Goal: Use online tool/utility: Utilize a website feature to perform a specific function

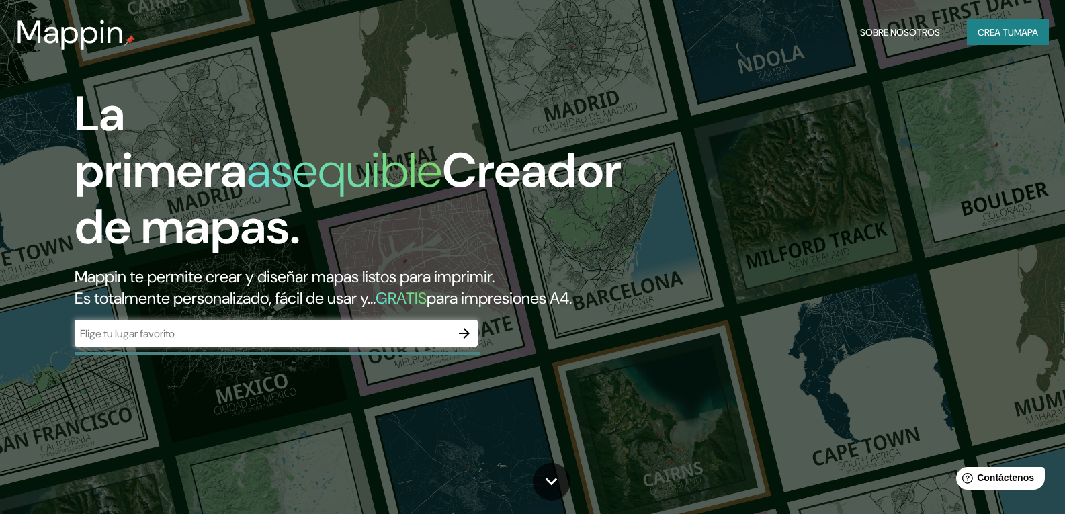
click at [314, 345] on div "​" at bounding box center [276, 333] width 403 height 27
drag, startPoint x: 250, startPoint y: 323, endPoint x: 255, endPoint y: 343, distance: 20.9
click at [250, 309] on h2 "Mappin te permite crear y diseñar mapas listos para imprimir. Es totalmente per…" at bounding box center [341, 287] width 533 height 43
click at [257, 341] on div "​" at bounding box center [276, 333] width 403 height 27
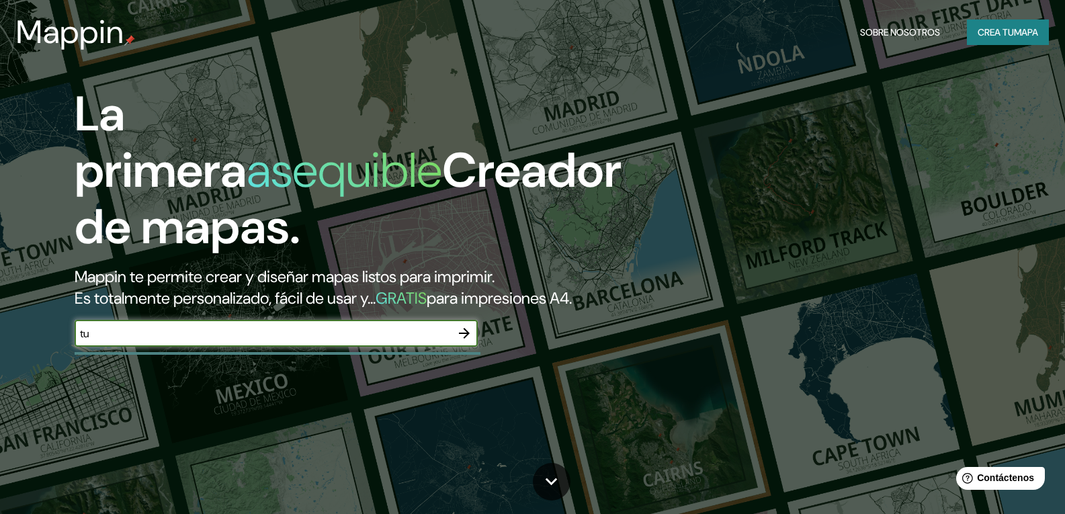
type input "t"
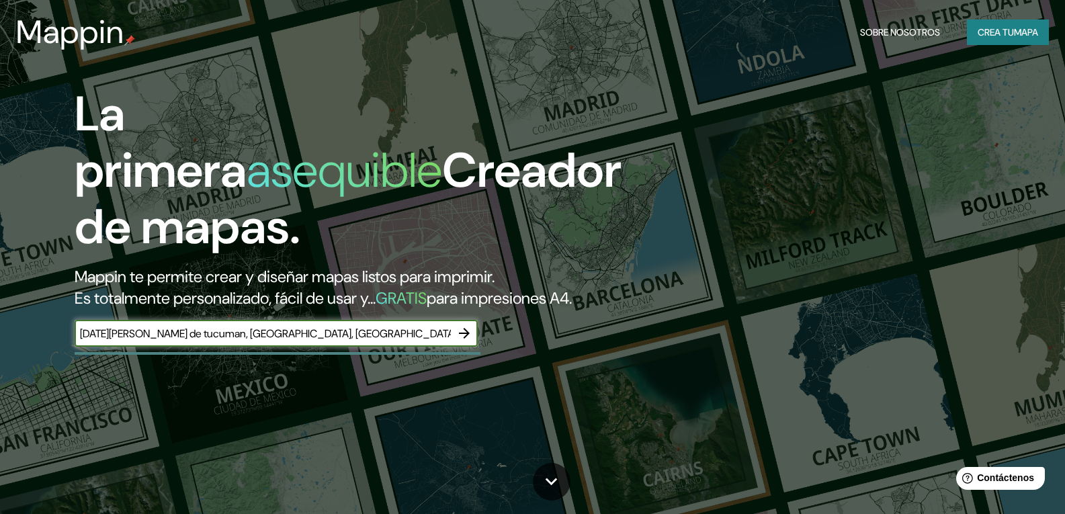
type input "[DATE][PERSON_NAME] de tucuman, [GEOGRAPHIC_DATA], [GEOGRAPHIC_DATA]"
click at [467, 339] on icon "button" at bounding box center [464, 333] width 11 height 11
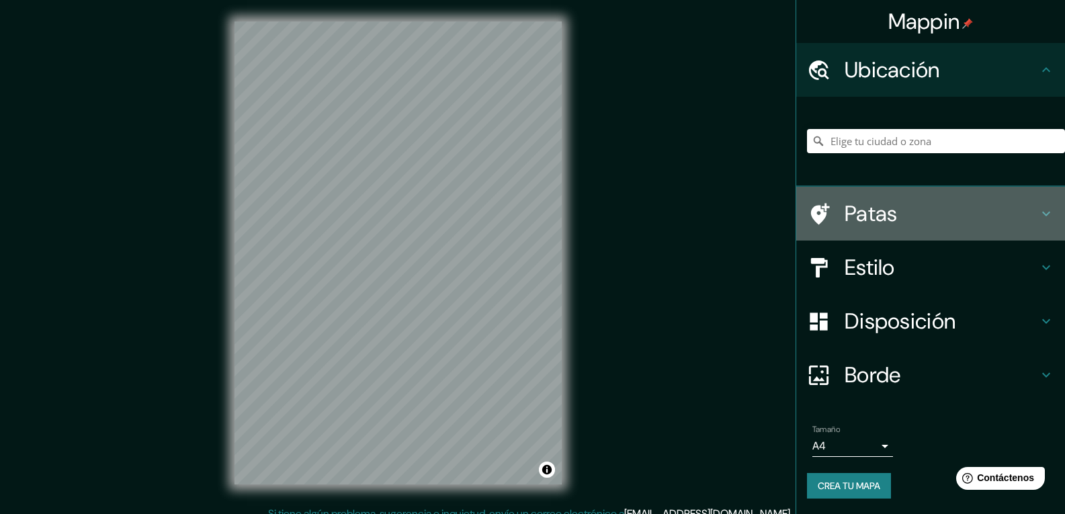
click at [1038, 211] on icon at bounding box center [1046, 214] width 16 height 16
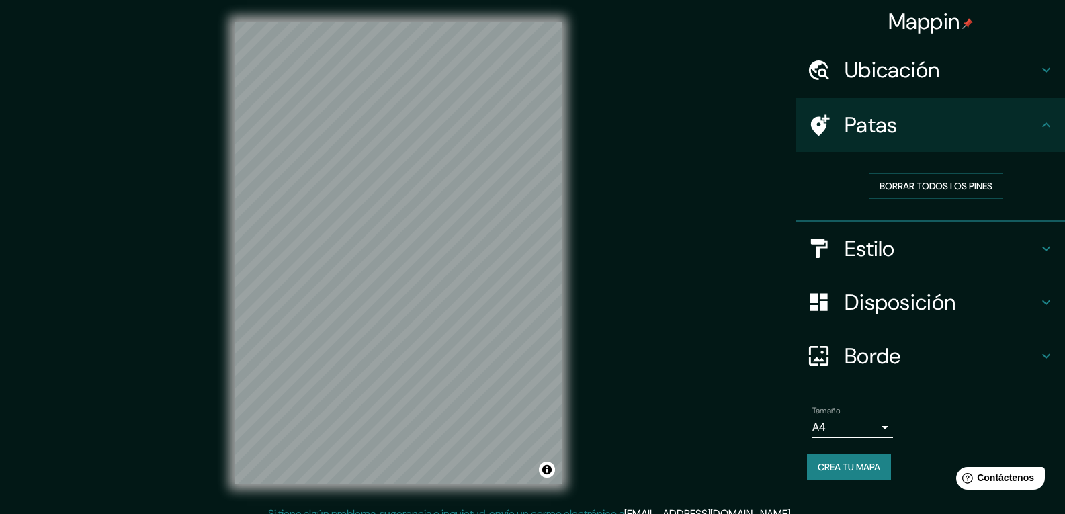
click at [1045, 124] on icon at bounding box center [1046, 124] width 8 height 5
click at [1045, 353] on icon at bounding box center [1046, 356] width 16 height 16
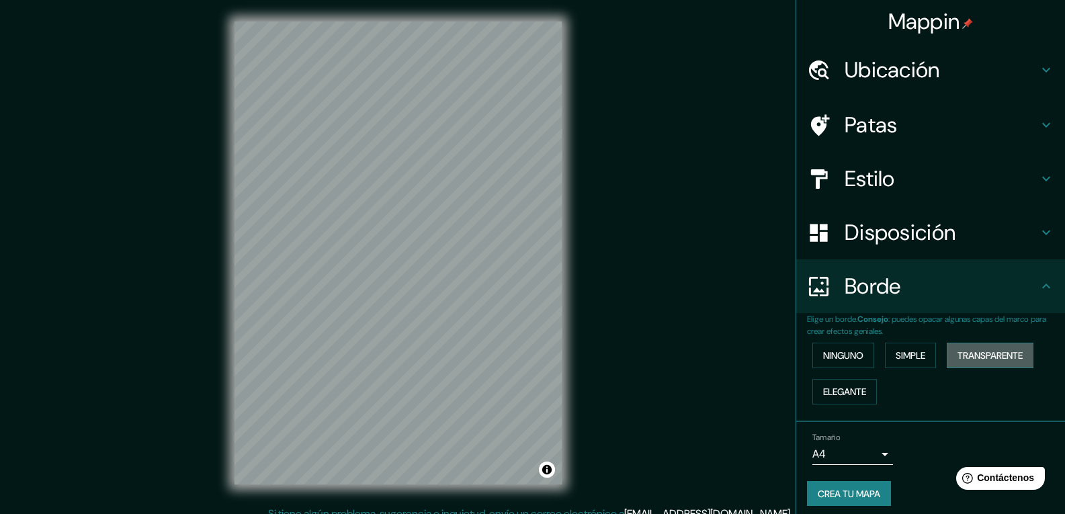
click at [978, 355] on font "Transparente" at bounding box center [989, 355] width 65 height 12
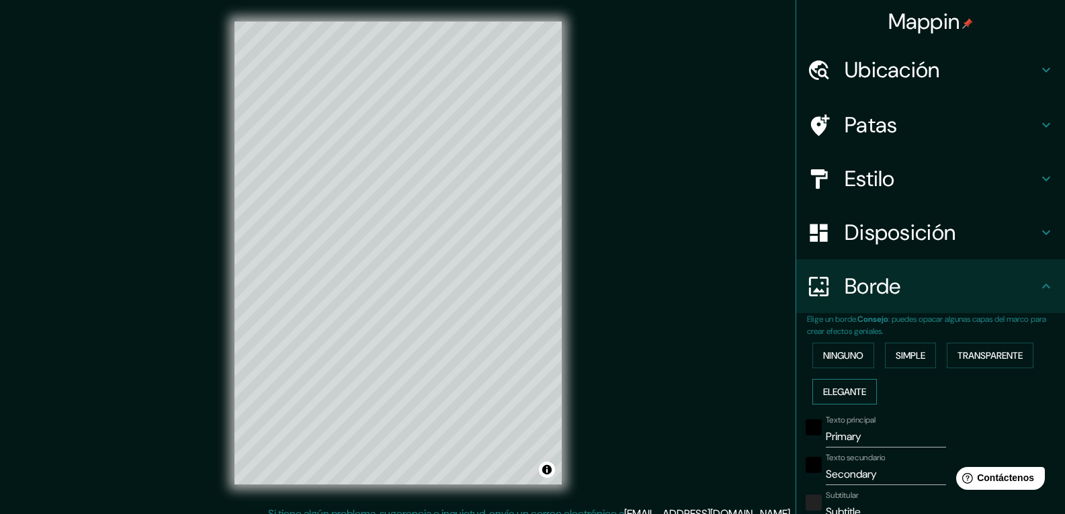
click at [836, 392] on font "Elegante" at bounding box center [844, 392] width 43 height 12
click at [832, 361] on font "Ninguno" at bounding box center [843, 355] width 40 height 12
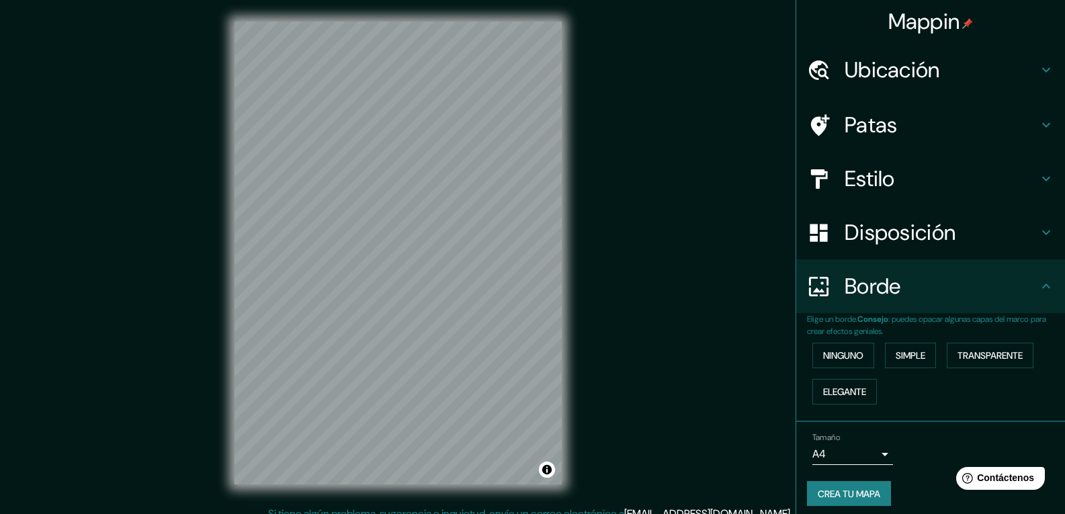
click at [1038, 232] on icon at bounding box center [1046, 232] width 16 height 16
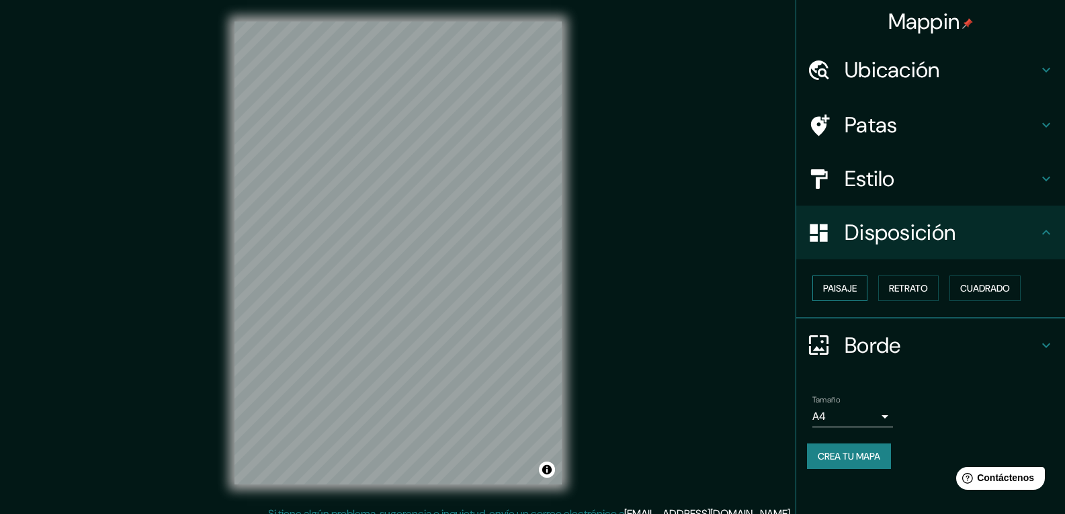
click at [845, 288] on font "Paisaje" at bounding box center [840, 288] width 34 height 12
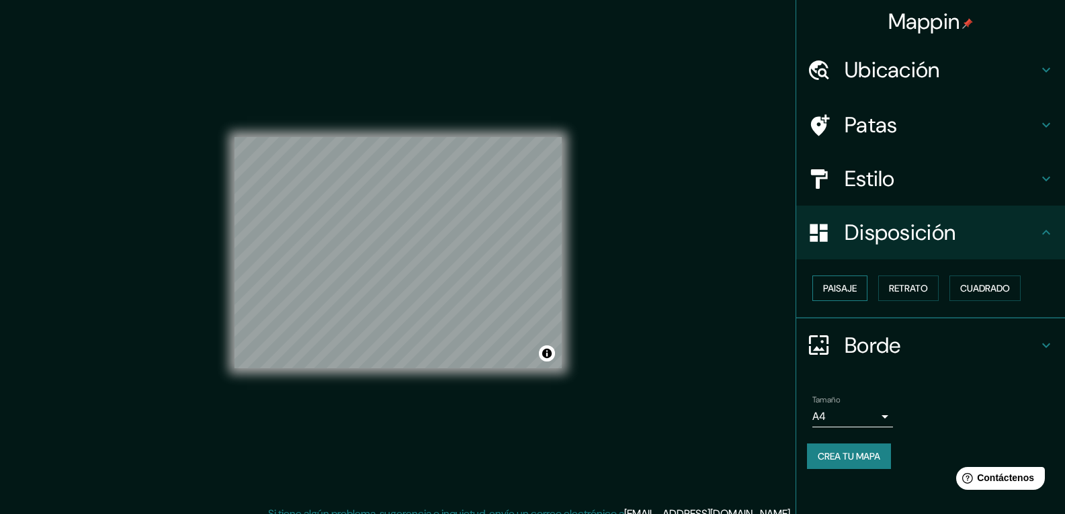
click at [850, 290] on font "Paisaje" at bounding box center [840, 288] width 34 height 12
click at [903, 290] on font "Retrato" at bounding box center [908, 288] width 39 height 12
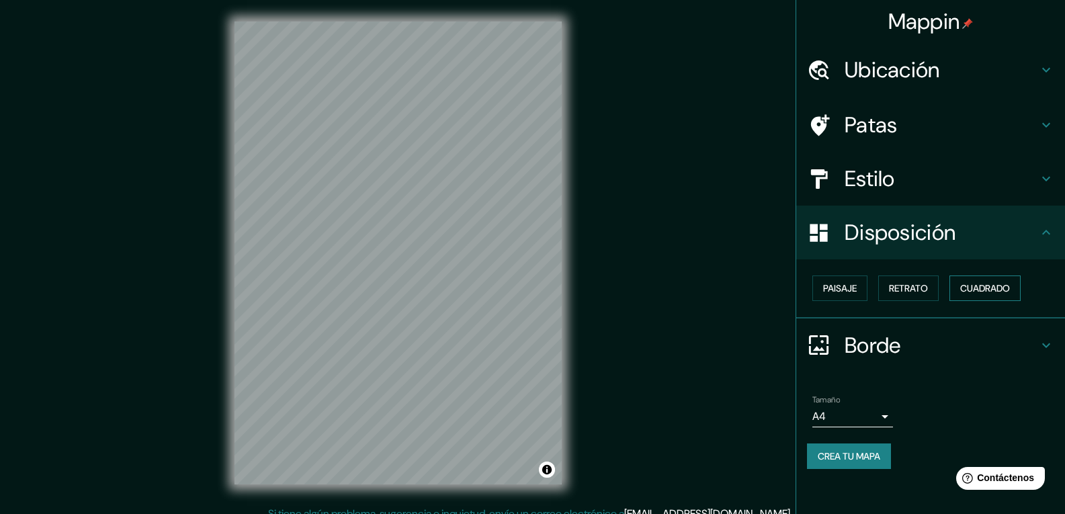
click at [983, 290] on font "Cuadrado" at bounding box center [985, 288] width 50 height 12
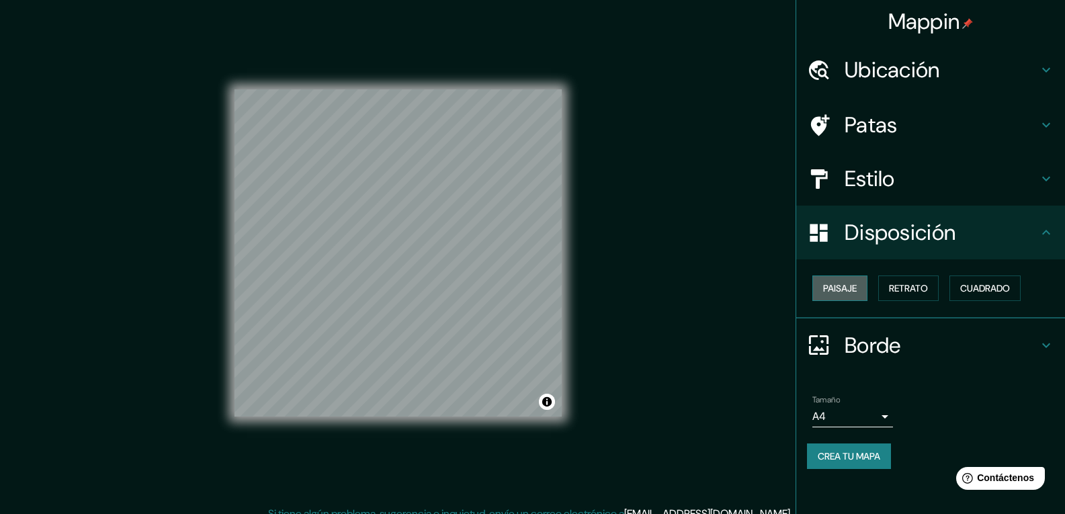
click at [845, 293] on font "Paisaje" at bounding box center [840, 288] width 34 height 12
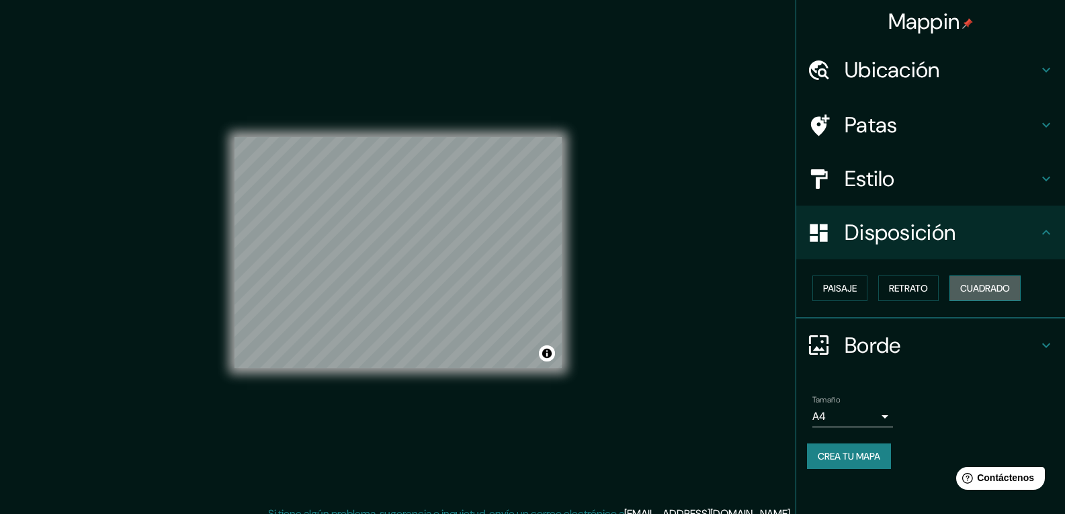
click at [1004, 291] on font "Cuadrado" at bounding box center [985, 288] width 50 height 12
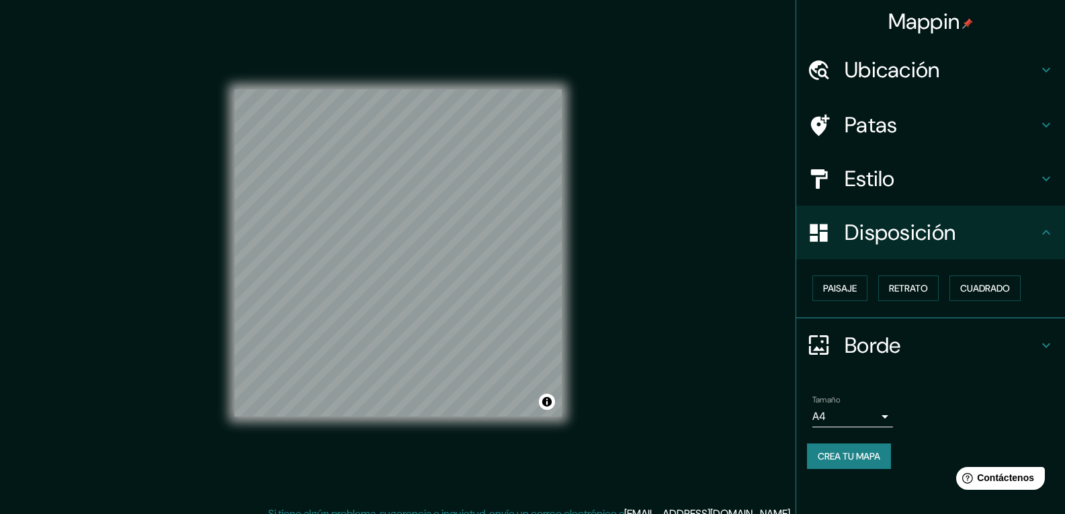
click at [961, 183] on h4 "Estilo" at bounding box center [942, 178] width 194 height 27
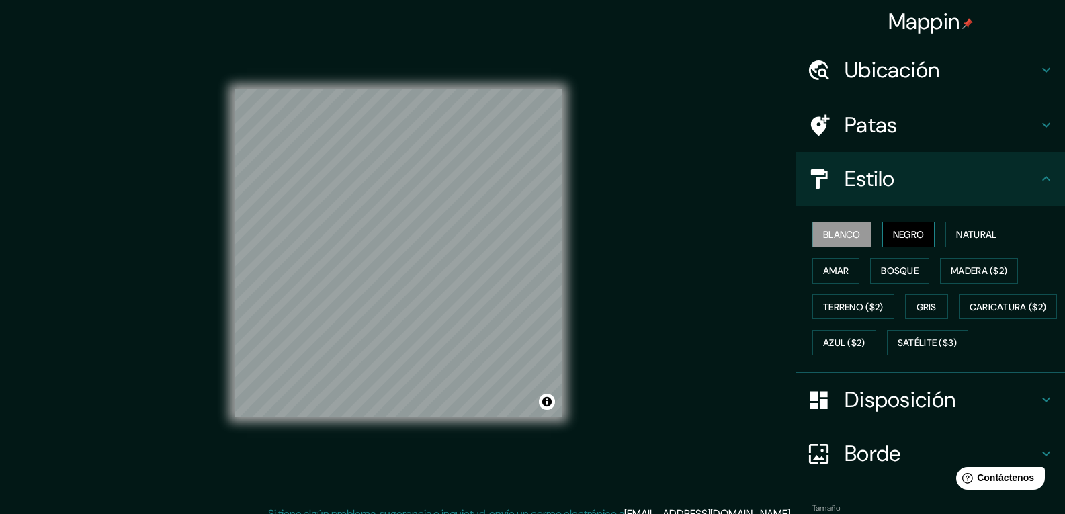
click at [911, 236] on font "Negro" at bounding box center [909, 234] width 32 height 12
click at [968, 232] on font "Natural" at bounding box center [976, 234] width 40 height 12
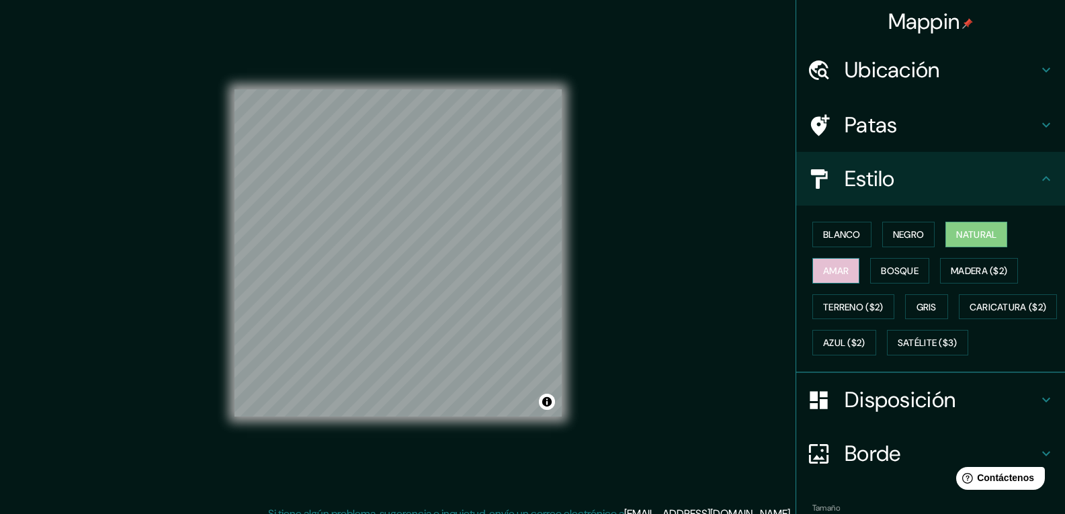
click at [832, 273] on font "Amar" at bounding box center [836, 271] width 26 height 12
click at [904, 273] on font "Bosque" at bounding box center [900, 271] width 38 height 12
click at [842, 271] on button "Amar" at bounding box center [835, 271] width 47 height 26
click at [911, 273] on font "Bosque" at bounding box center [900, 271] width 38 height 12
click at [983, 233] on font "Natural" at bounding box center [976, 234] width 40 height 12
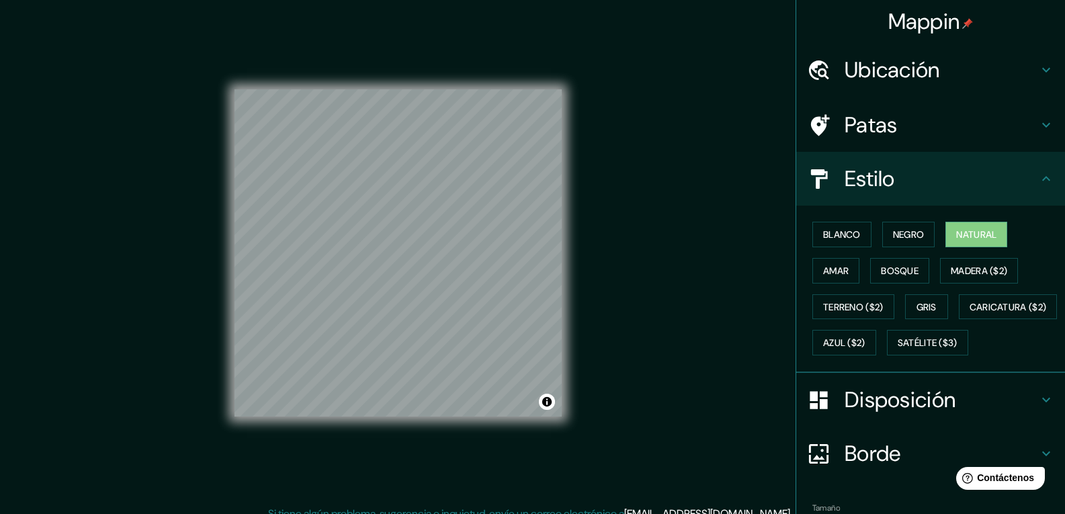
click at [1038, 408] on icon at bounding box center [1046, 400] width 16 height 16
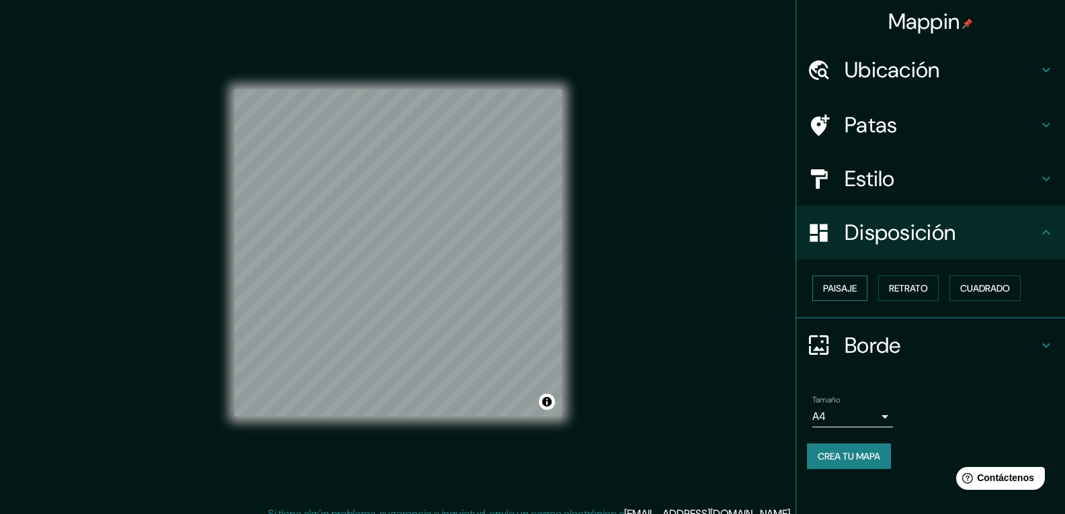
click at [855, 288] on font "Paisaje" at bounding box center [840, 288] width 34 height 12
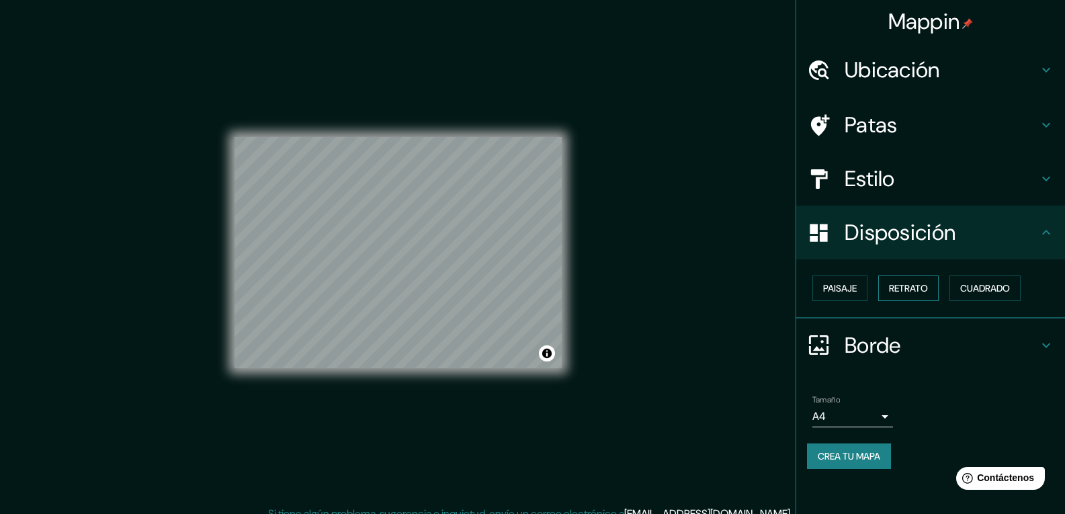
click at [911, 285] on font "Retrato" at bounding box center [908, 288] width 39 height 12
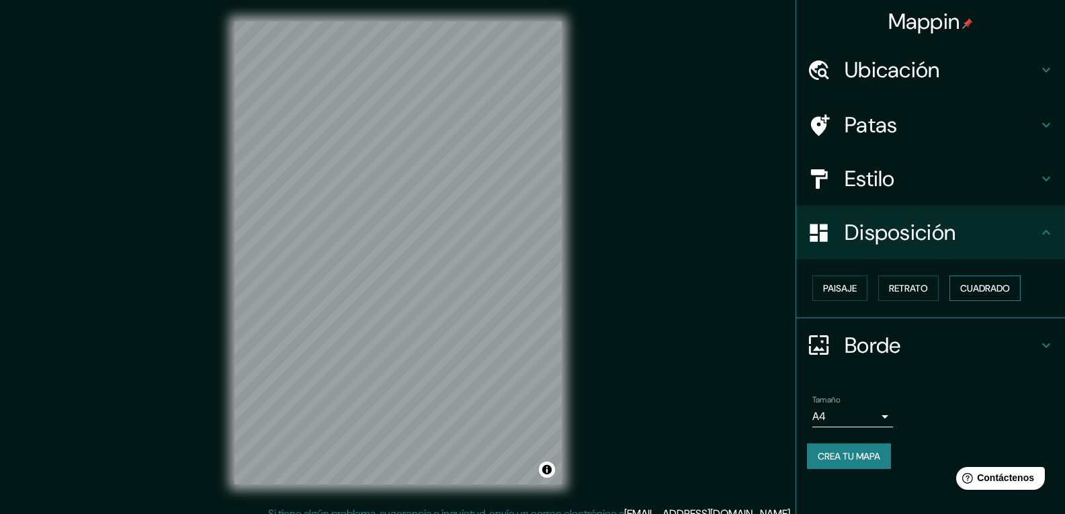
click at [990, 292] on font "Cuadrado" at bounding box center [985, 288] width 50 height 12
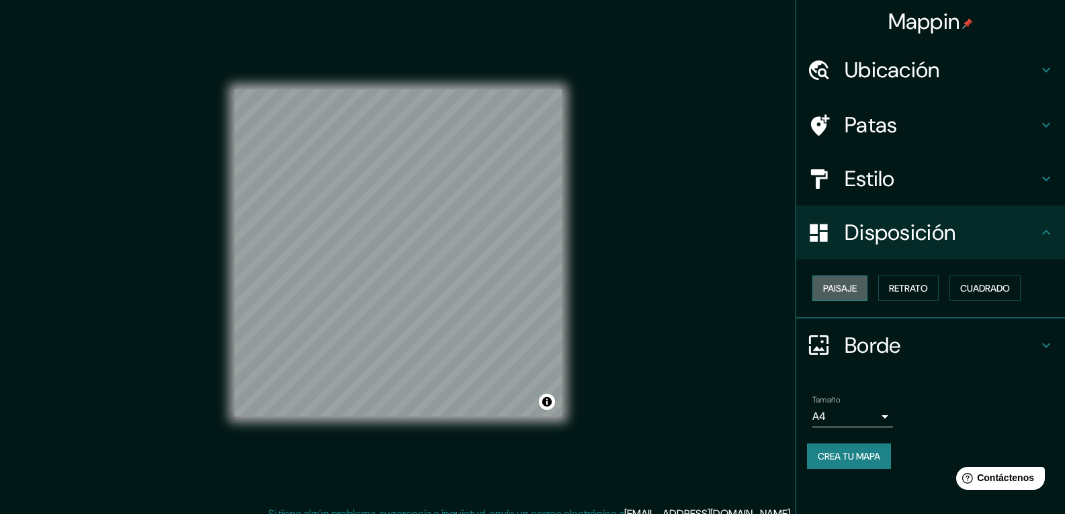
click at [853, 288] on font "Paisaje" at bounding box center [840, 288] width 34 height 12
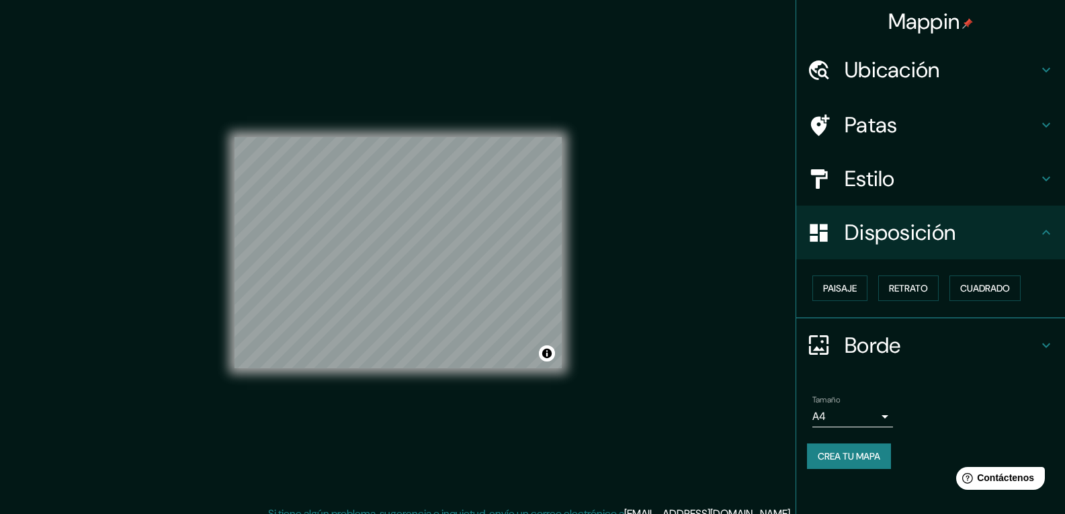
click at [885, 414] on body "Mappin Ubicación Patas Estilo Disposición Paisaje Retrato Cuadrado Borde Elige …" at bounding box center [532, 257] width 1065 height 514
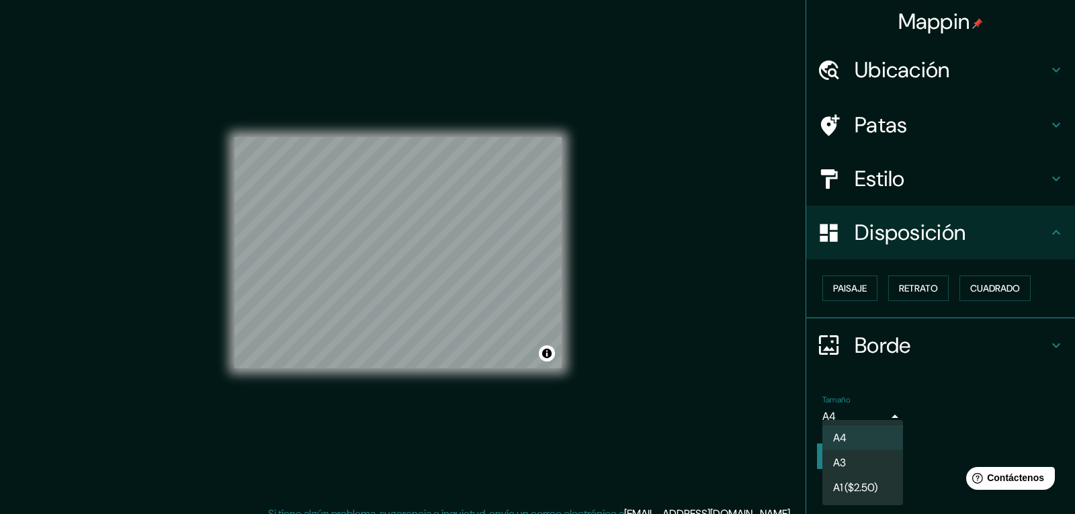
click at [862, 468] on li "A3" at bounding box center [862, 462] width 81 height 25
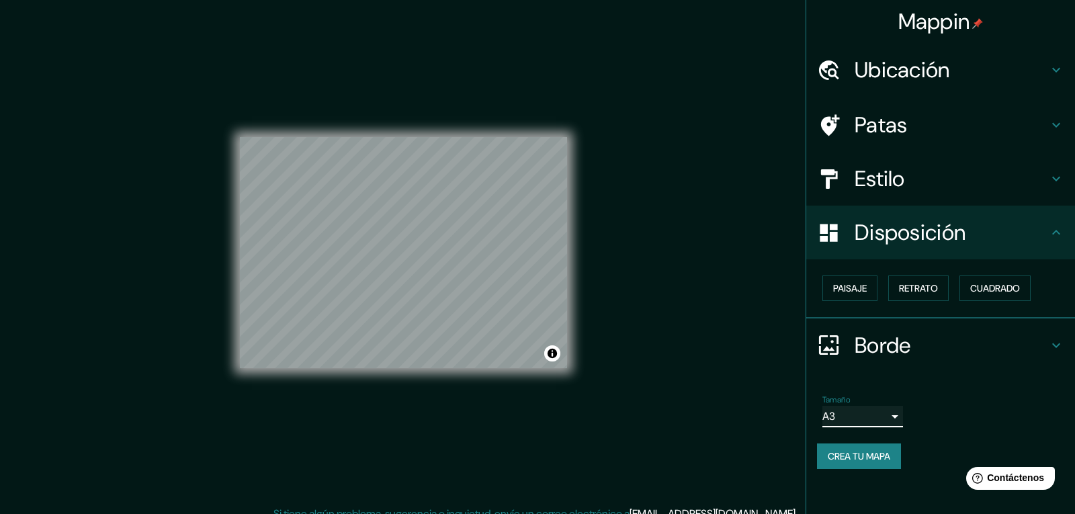
type input "a4"
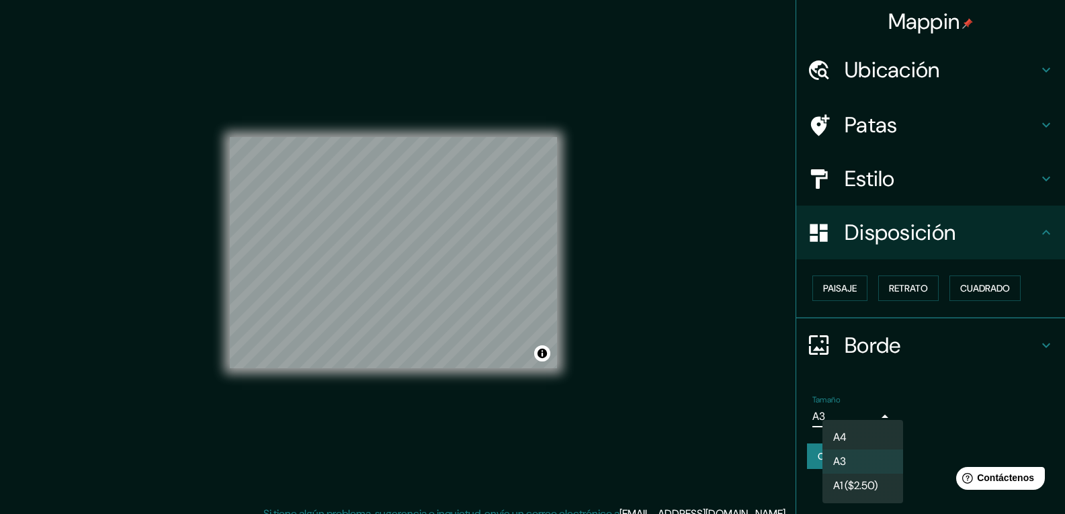
click at [882, 419] on body "Mappin Ubicación Patas Estilo Disposición Paisaje Retrato Cuadrado Borde Elige …" at bounding box center [532, 257] width 1065 height 514
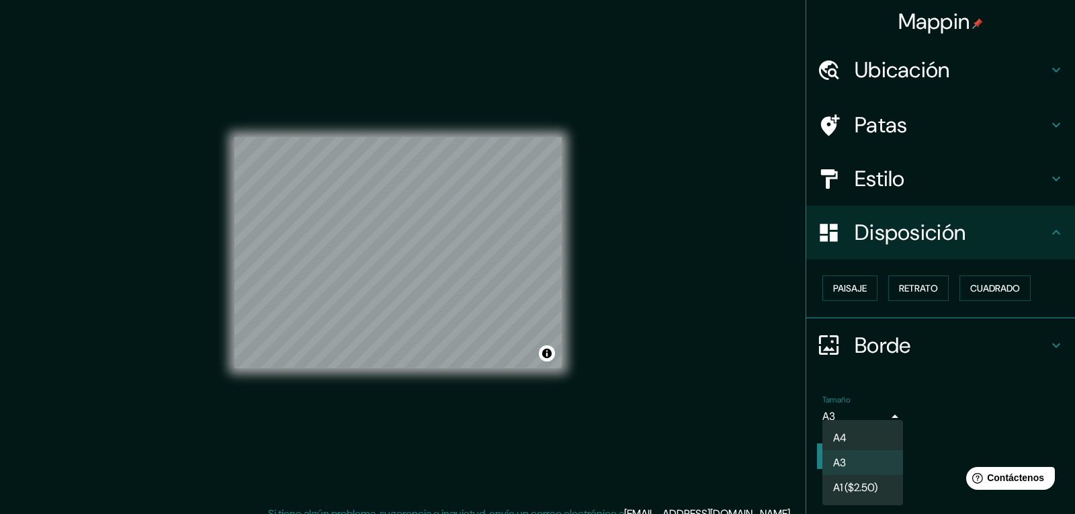
click at [941, 398] on div at bounding box center [537, 257] width 1075 height 514
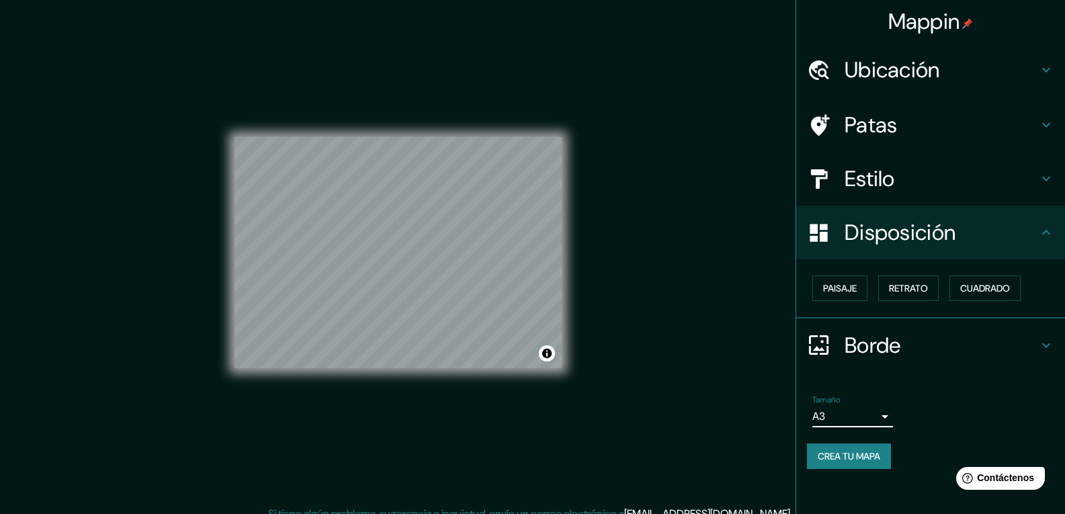
click at [1050, 70] on icon at bounding box center [1046, 70] width 16 height 16
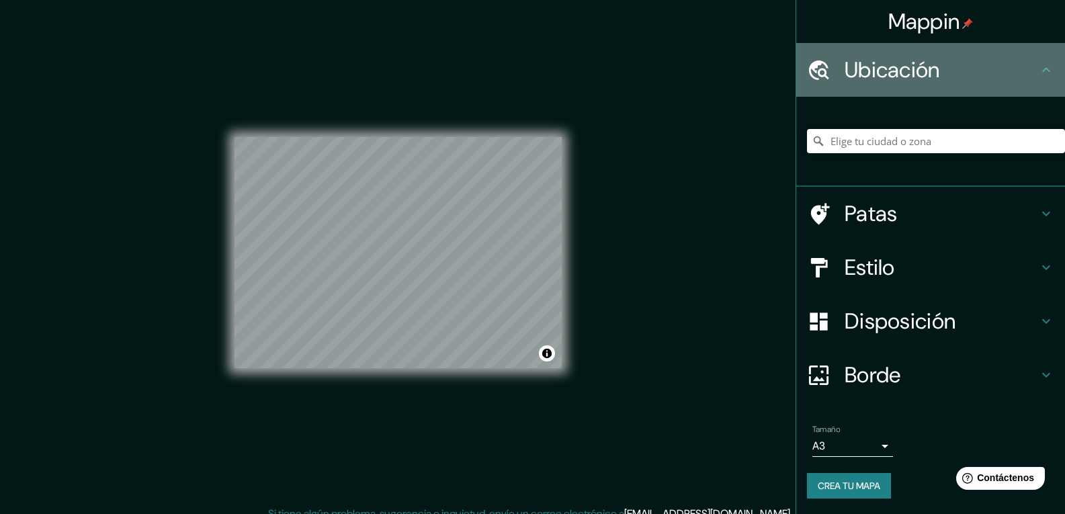
click at [1043, 69] on icon at bounding box center [1046, 70] width 16 height 16
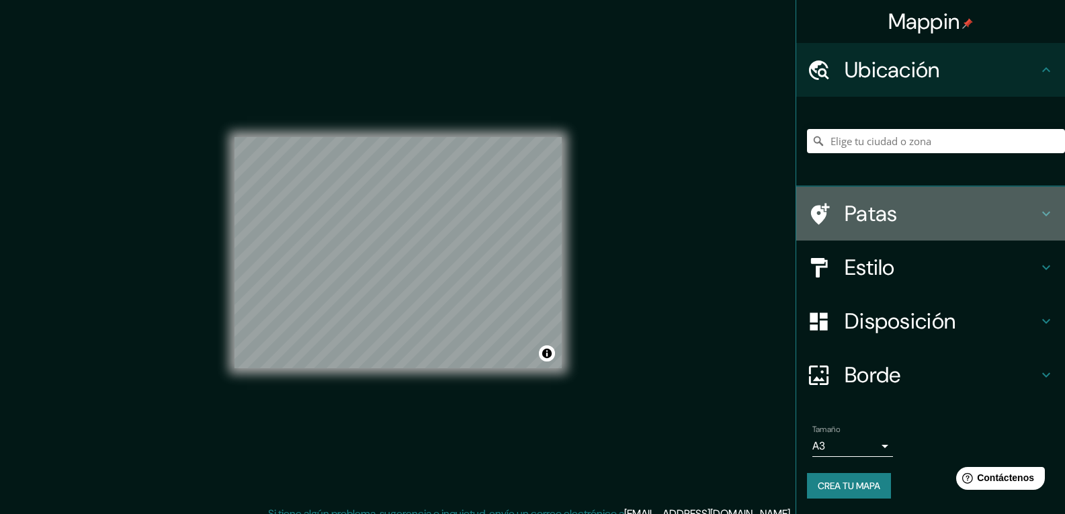
click at [1041, 210] on div "Patas" at bounding box center [930, 214] width 269 height 54
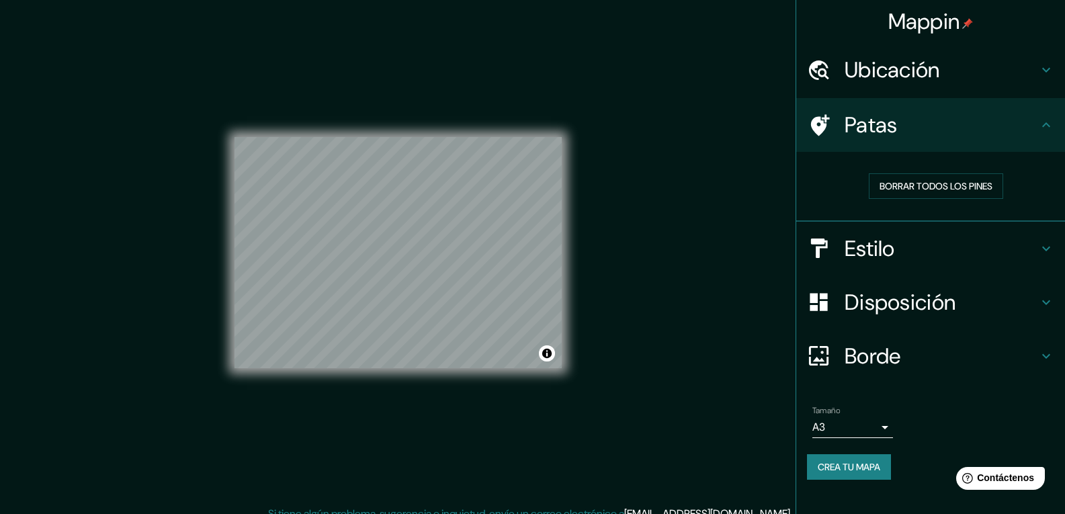
click at [1037, 127] on h4 "Patas" at bounding box center [942, 125] width 194 height 27
click at [481, 206] on div at bounding box center [478, 205] width 11 height 11
click at [481, 205] on div at bounding box center [479, 205] width 11 height 11
click at [487, 207] on div at bounding box center [486, 207] width 11 height 11
click at [483, 206] on div at bounding box center [480, 207] width 11 height 11
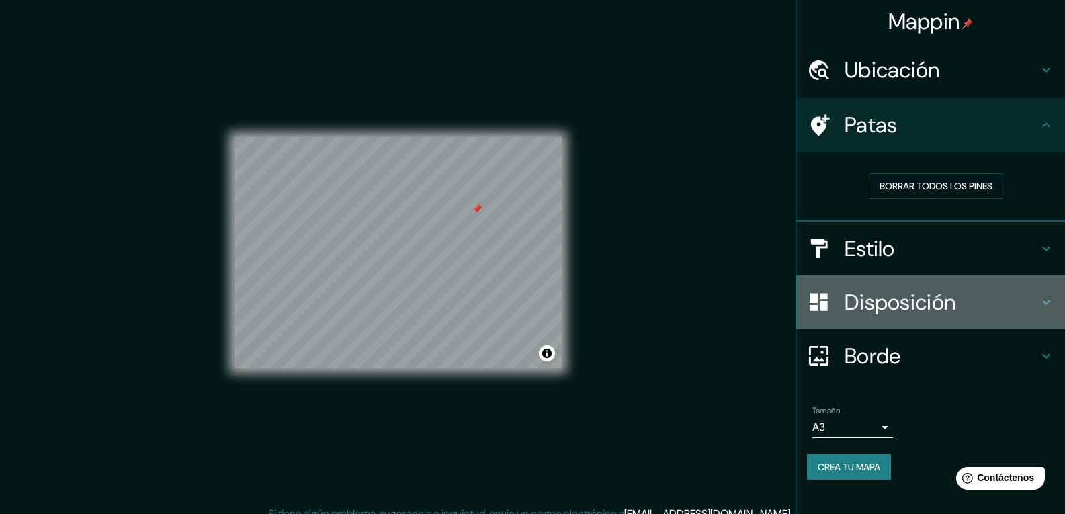
click at [1040, 304] on icon at bounding box center [1046, 302] width 16 height 16
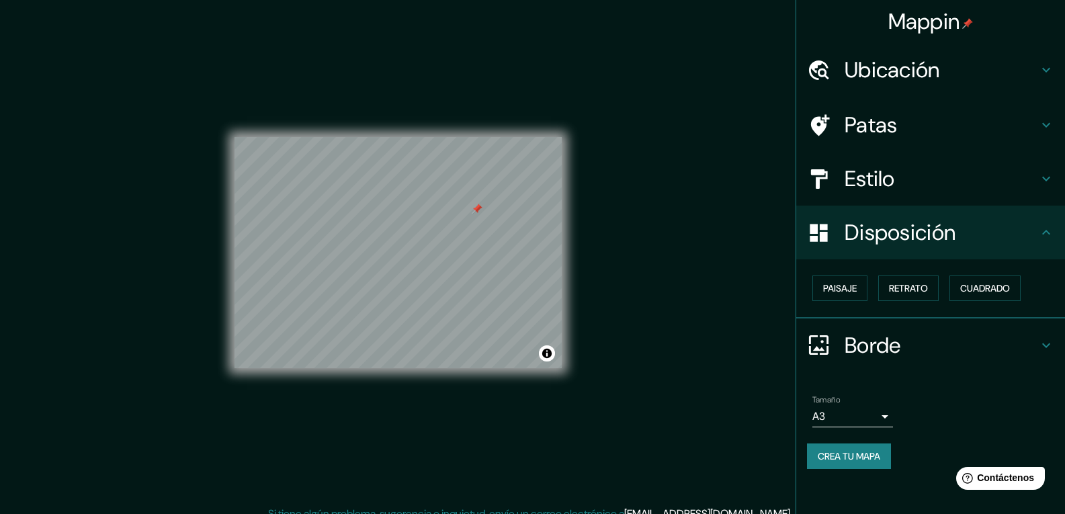
click at [1044, 249] on div "Disposición" at bounding box center [930, 233] width 269 height 54
click at [1049, 124] on icon at bounding box center [1046, 125] width 8 height 5
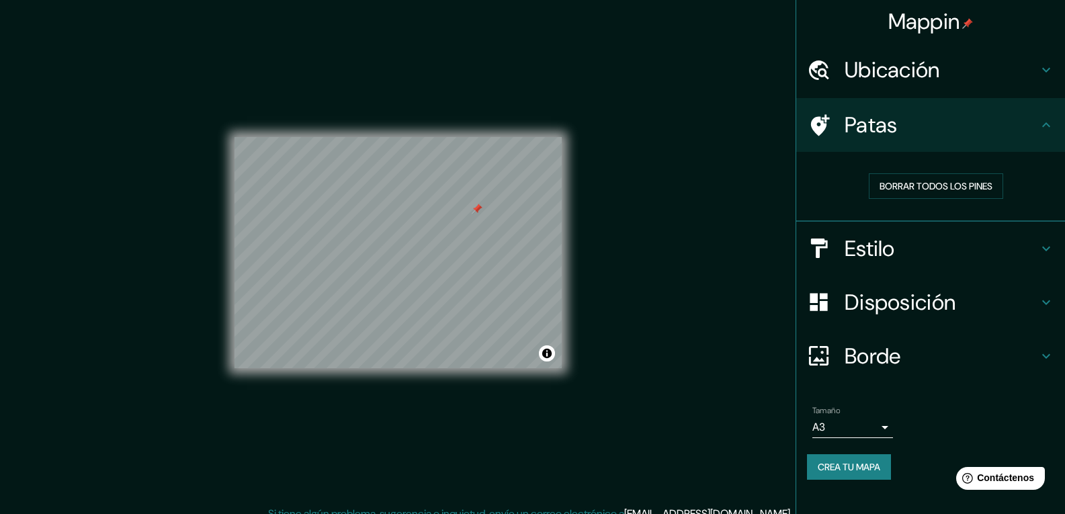
click at [1049, 124] on icon at bounding box center [1046, 125] width 16 height 16
click at [1036, 129] on h4 "Patas" at bounding box center [942, 125] width 194 height 27
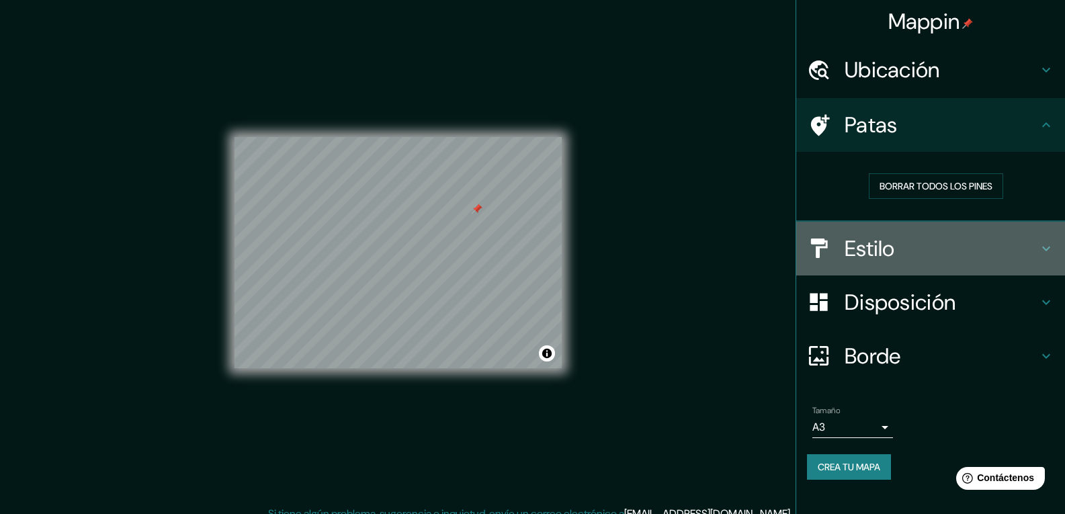
click at [1048, 242] on icon at bounding box center [1046, 249] width 16 height 16
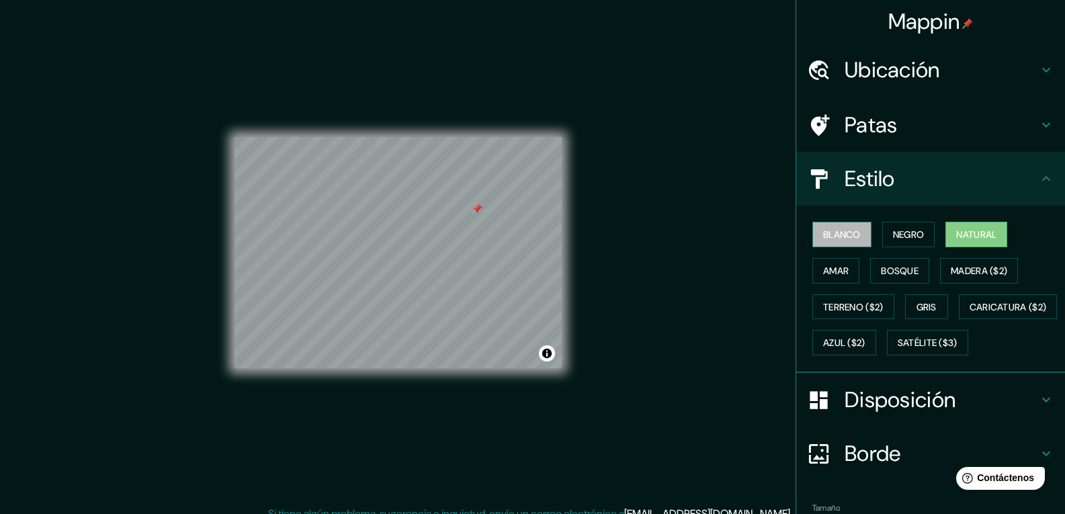
click at [835, 236] on font "Blanco" at bounding box center [842, 234] width 38 height 12
click at [910, 241] on font "Negro" at bounding box center [909, 234] width 32 height 17
click at [957, 240] on font "Natural" at bounding box center [976, 234] width 40 height 12
click at [840, 271] on font "Amar" at bounding box center [836, 271] width 26 height 12
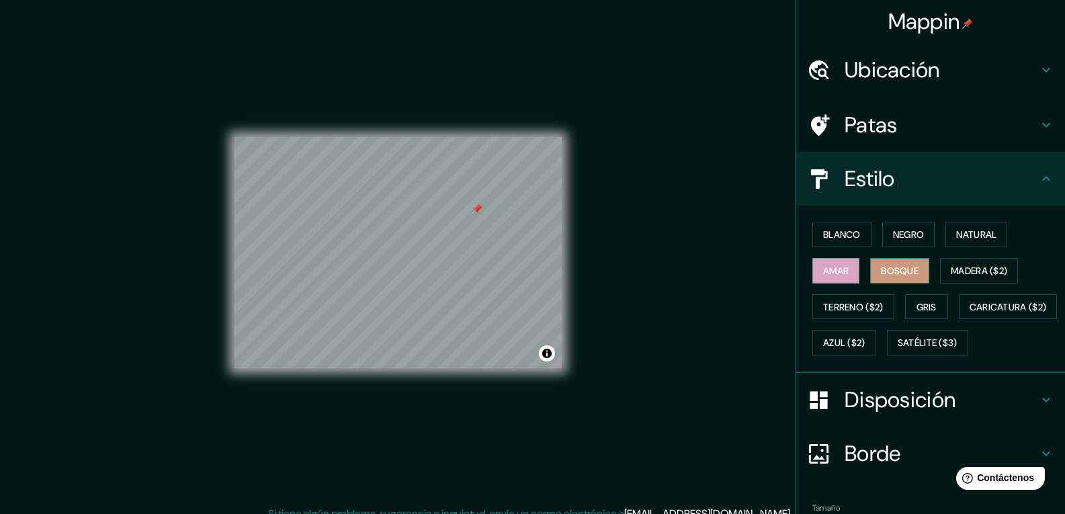
click at [889, 276] on font "Bosque" at bounding box center [900, 271] width 38 height 12
click at [968, 224] on button "Natural" at bounding box center [976, 235] width 62 height 26
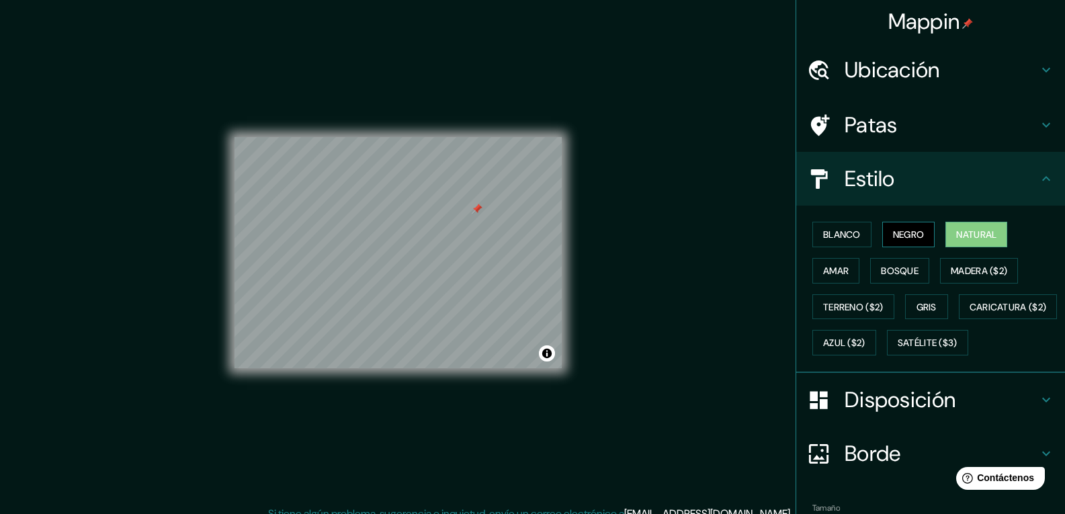
click at [893, 234] on font "Negro" at bounding box center [909, 234] width 32 height 12
click at [957, 413] on h4 "Disposición" at bounding box center [942, 399] width 194 height 27
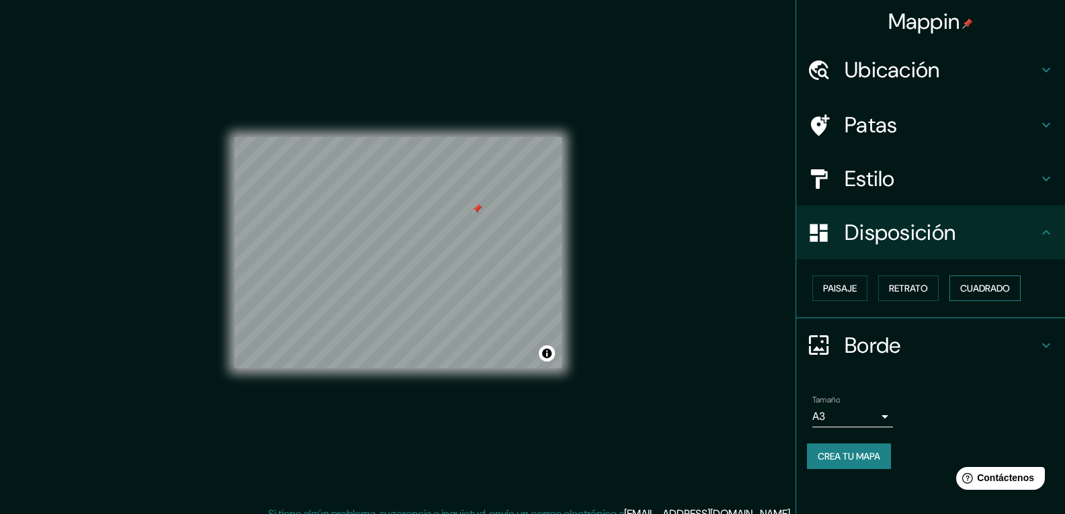
click at [983, 288] on font "Cuadrado" at bounding box center [985, 288] width 50 height 12
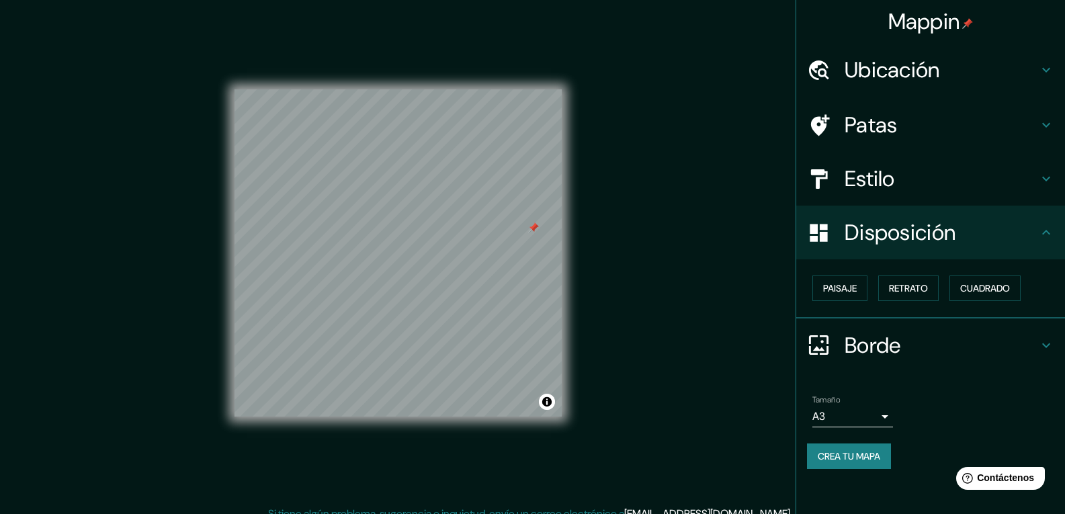
click at [230, 388] on div "© Mapbox © OpenStreetMap Improve this map" at bounding box center [398, 253] width 370 height 506
click at [368, 323] on div at bounding box center [371, 322] width 11 height 11
click at [572, 280] on div "© Mapbox © OpenStreetMap Improve this map" at bounding box center [398, 253] width 370 height 506
click at [564, 256] on div "© Mapbox © OpenStreetMap Improve this map" at bounding box center [398, 253] width 370 height 506
click at [857, 288] on font "Paisaje" at bounding box center [840, 288] width 34 height 12
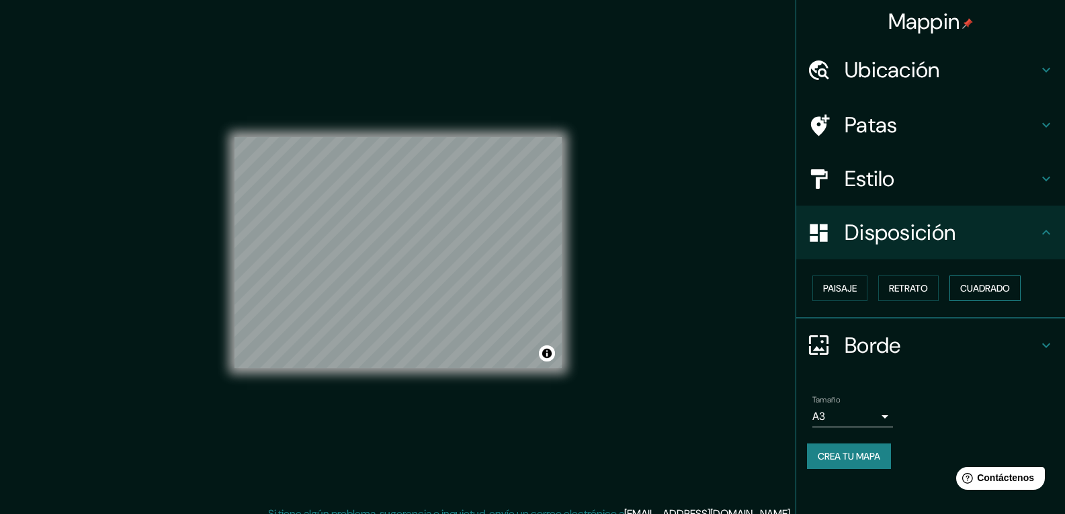
click at [984, 292] on font "Cuadrado" at bounding box center [985, 288] width 50 height 12
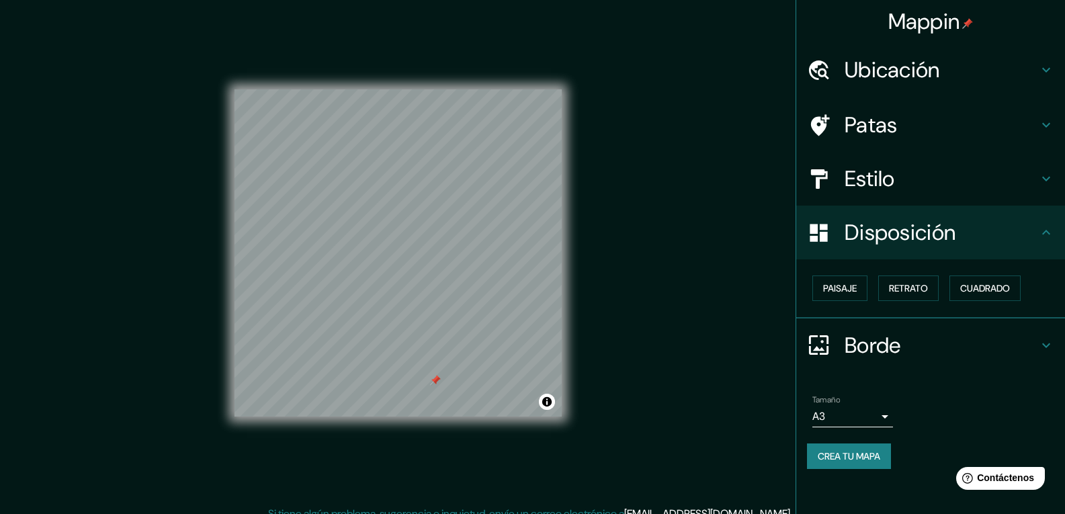
click at [0, 324] on div "Mappin Ubicación Patas Estilo Disposición Paisaje Retrato Cuadrado Borde Elige …" at bounding box center [532, 263] width 1065 height 527
click at [678, 324] on div "Mappin Ubicación Patas Estilo Disposición Paisaje Retrato Cuadrado Borde Elige …" at bounding box center [532, 263] width 1065 height 527
click at [608, 285] on div "Mappin Ubicación Patas Estilo Disposición Paisaje Retrato Cuadrado Borde Elige …" at bounding box center [532, 263] width 1065 height 527
click at [849, 456] on font "Crea tu mapa" at bounding box center [849, 456] width 62 height 12
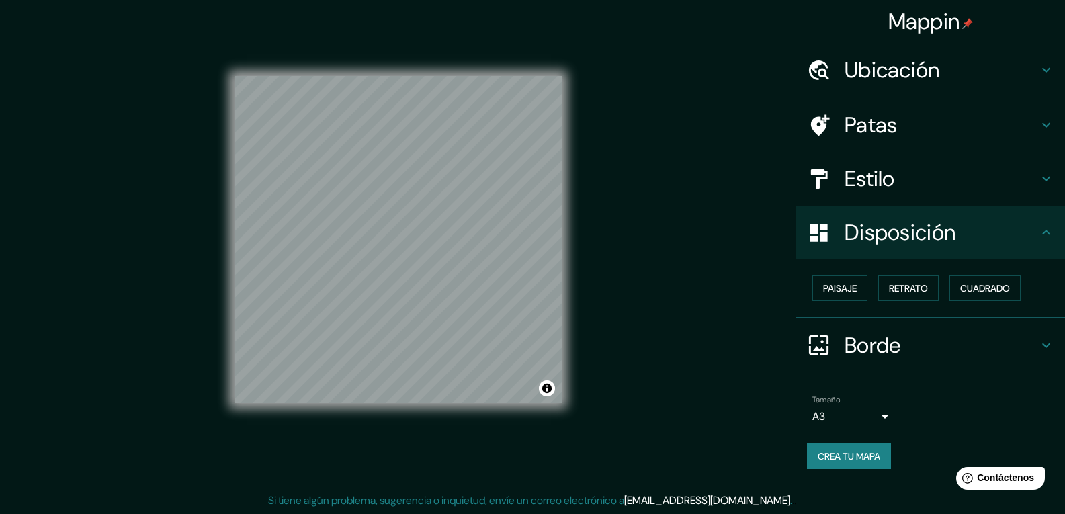
click at [217, 313] on div "© Mapbox © OpenStreetMap Improve this map" at bounding box center [398, 240] width 370 height 506
click at [218, 323] on div "© Mapbox © OpenStreetMap Improve this map" at bounding box center [398, 240] width 370 height 506
click at [182, 333] on div "Mappin Ubicación Patas Estilo Disposición Paisaje Retrato Cuadrado Borde Elige …" at bounding box center [532, 250] width 1065 height 527
click at [415, 40] on div "© Mapbox © OpenStreetMap Improve this map" at bounding box center [397, 239] width 327 height 463
click at [403, 60] on div "© Mapbox © OpenStreetMap Improve this map" at bounding box center [397, 239] width 327 height 463
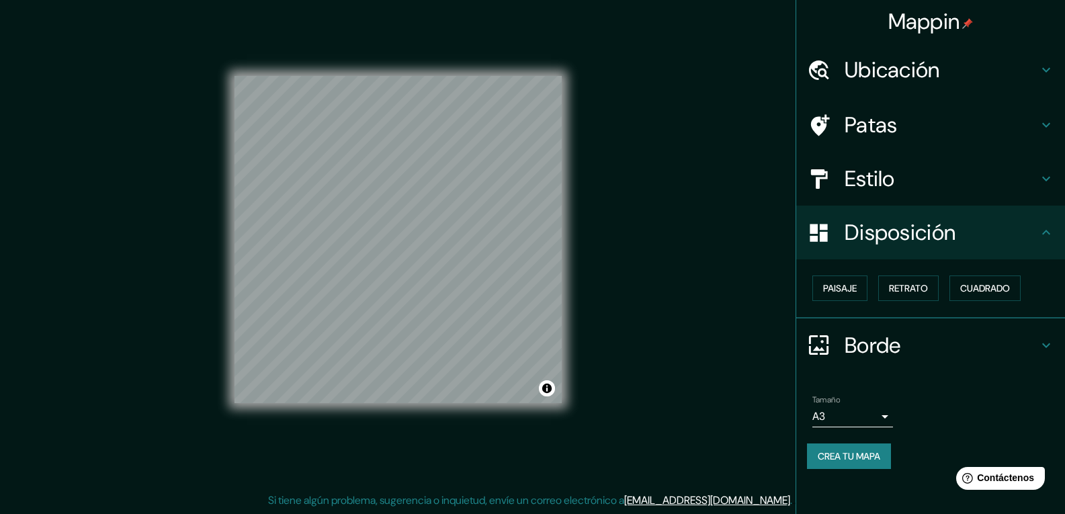
click at [566, 270] on div "© Mapbox © OpenStreetMap Improve this map" at bounding box center [398, 240] width 370 height 506
click at [580, 282] on div "© Mapbox © OpenStreetMap Improve this map" at bounding box center [398, 240] width 370 height 506
click at [589, 265] on div "Mappin Ubicación Patas Estilo Disposición Paisaje Retrato Cuadrado Borde Elige …" at bounding box center [532, 250] width 1065 height 527
click at [251, 241] on div at bounding box center [252, 240] width 11 height 11
